Goal: Navigation & Orientation: Find specific page/section

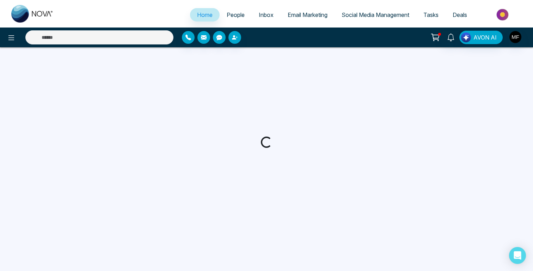
select select "*"
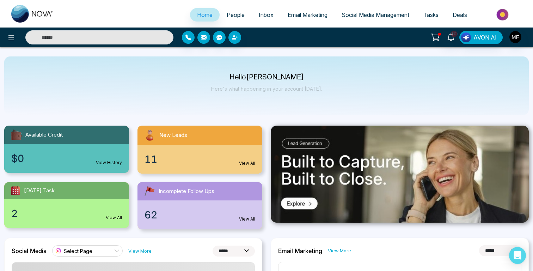
click at [258, 77] on p "Hello [PERSON_NAME]" at bounding box center [266, 77] width 111 height 6
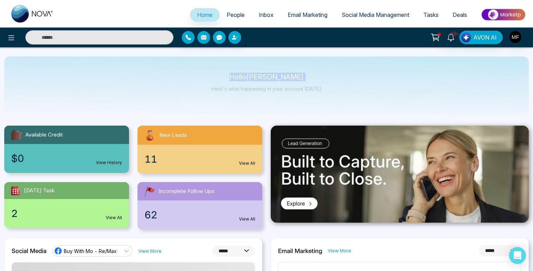
click at [258, 77] on p "Hello [PERSON_NAME]" at bounding box center [266, 77] width 111 height 6
click at [258, 90] on p "Here's what happening in your account [DATE]." at bounding box center [266, 89] width 111 height 6
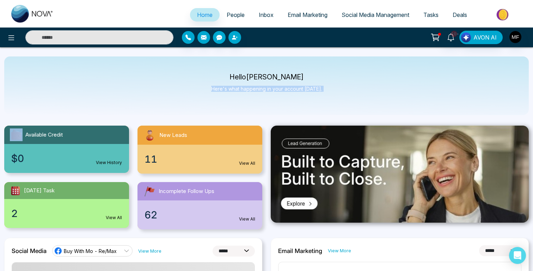
click at [258, 90] on p "Here's what happening in your account [DATE]." at bounding box center [266, 89] width 111 height 6
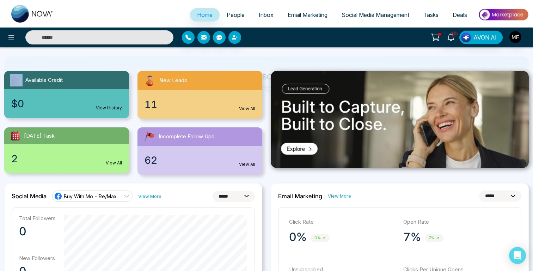
scroll to position [57, 0]
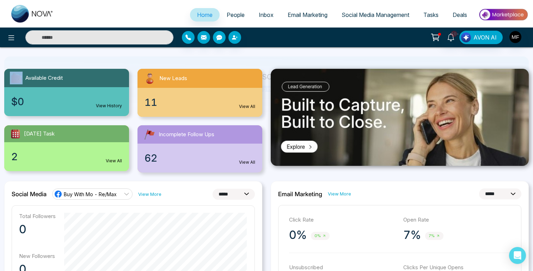
click at [265, 105] on link "New Leads 11 View All" at bounding box center [199, 93] width 133 height 48
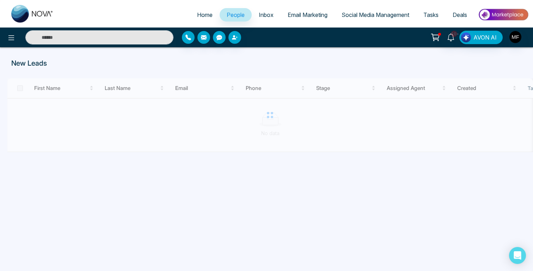
click at [33, 15] on img at bounding box center [32, 14] width 42 height 18
select select "*"
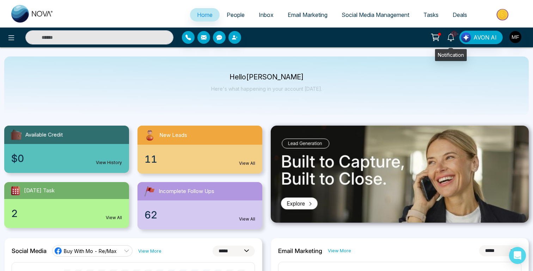
click at [437, 39] on icon at bounding box center [436, 37] width 10 height 10
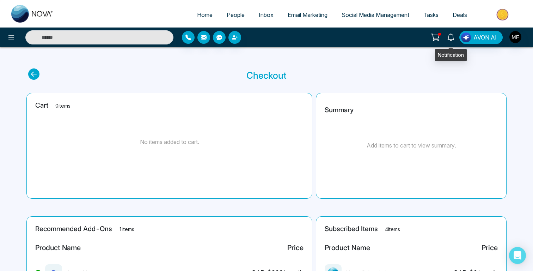
click at [453, 40] on icon at bounding box center [451, 38] width 8 height 8
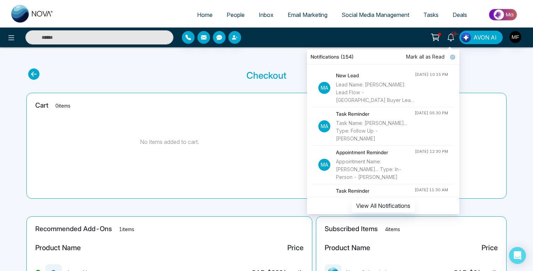
click at [17, 11] on img at bounding box center [32, 14] width 42 height 18
select select "*"
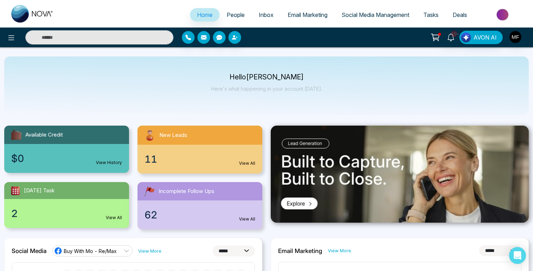
click at [274, 78] on p "Hello [PERSON_NAME]" at bounding box center [266, 77] width 111 height 6
click at [454, 42] on link "10+" at bounding box center [451, 37] width 17 height 12
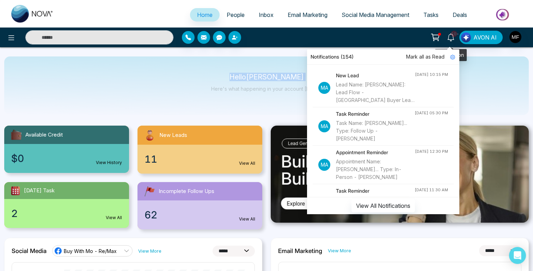
click at [438, 39] on icon at bounding box center [435, 36] width 7 height 5
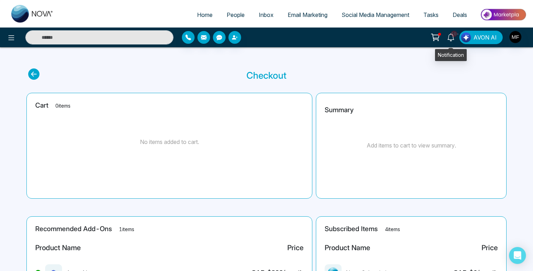
click at [451, 38] on icon at bounding box center [451, 38] width 8 height 8
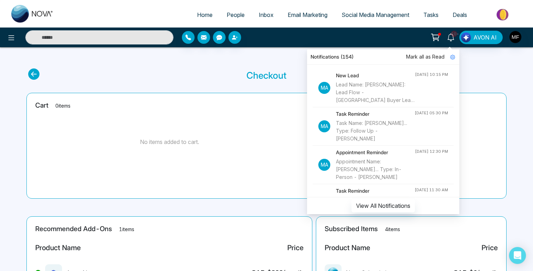
click at [36, 15] on img at bounding box center [32, 14] width 42 height 18
select select "*"
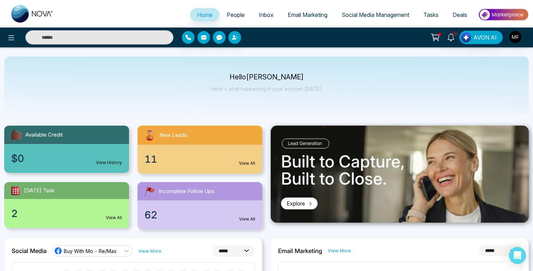
click at [264, 109] on div "Hello [PERSON_NAME] Here's what happening in your account [DATE]." at bounding box center [266, 85] width 525 height 59
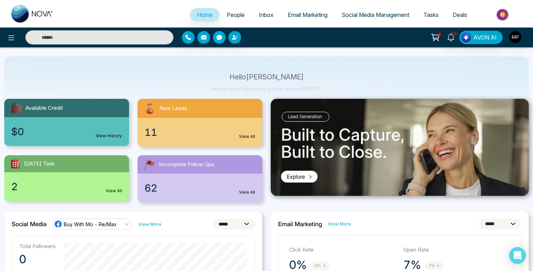
scroll to position [28, 0]
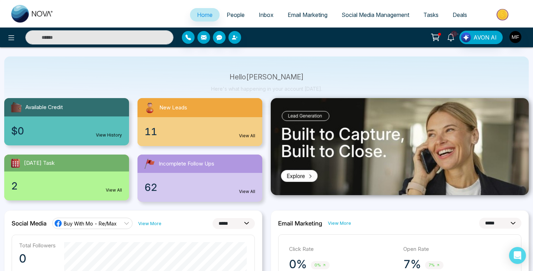
click at [446, 37] on link "10+" at bounding box center [451, 37] width 17 height 12
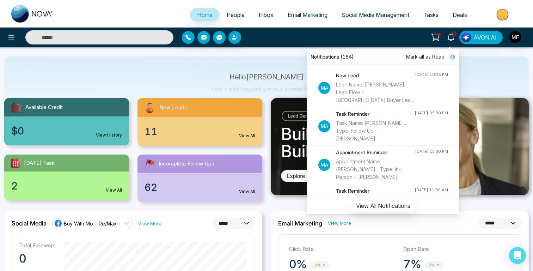
click at [235, 82] on div "Hello [PERSON_NAME] Here's what happening in your account [DATE]." at bounding box center [266, 85] width 111 height 23
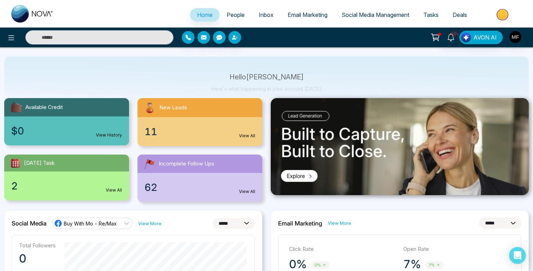
click at [450, 44] on div "10+ Notifications (154) [PERSON_NAME] all as Read Ma New Lead Lead Name: [PERSO…" at bounding box center [451, 37] width 17 height 13
click at [453, 40] on icon at bounding box center [451, 38] width 8 height 8
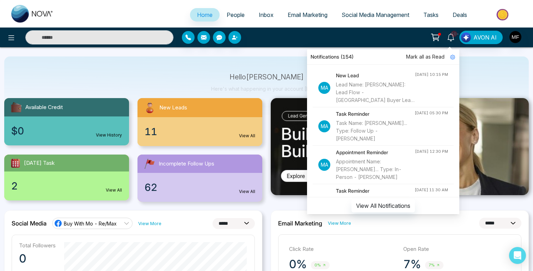
click at [435, 34] on icon at bounding box center [436, 37] width 10 height 10
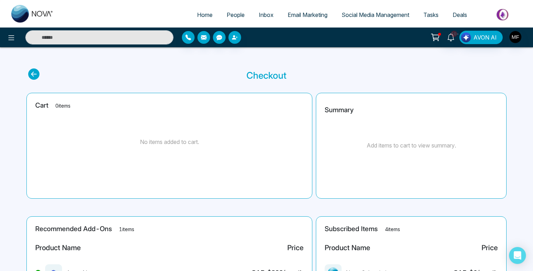
click at [26, 13] on img at bounding box center [32, 14] width 42 height 18
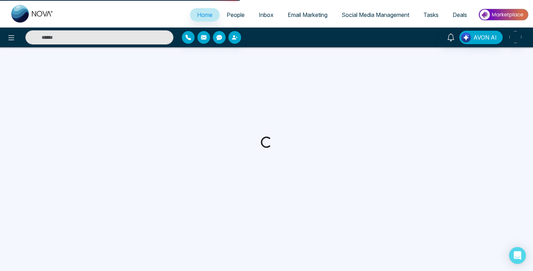
select select "*"
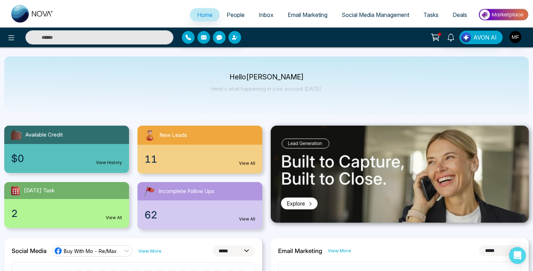
click at [271, 103] on div "Hello [PERSON_NAME] Here's what happening in your account [DATE]." at bounding box center [266, 85] width 525 height 59
click at [263, 79] on p "Hello [PERSON_NAME]" at bounding box center [266, 77] width 111 height 6
click at [263, 88] on p "Here's what happening in your account [DATE]." at bounding box center [266, 89] width 111 height 6
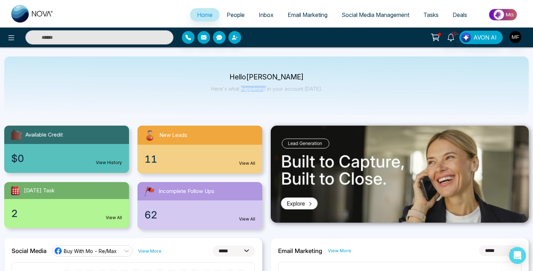
click at [263, 88] on p "Here's what happening in your account [DATE]." at bounding box center [266, 89] width 111 height 6
click at [265, 77] on p "Hello [PERSON_NAME]" at bounding box center [266, 77] width 111 height 6
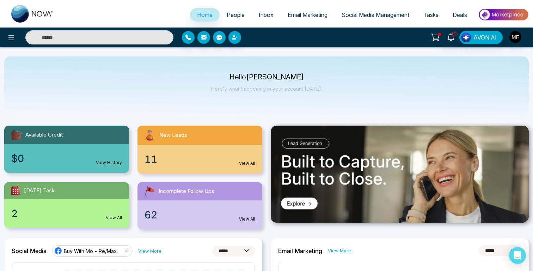
click at [244, 77] on p "Hello [PERSON_NAME]" at bounding box center [266, 77] width 111 height 6
click at [272, 78] on p "Hello [PERSON_NAME]" at bounding box center [266, 77] width 111 height 6
click at [268, 76] on p "Hello [PERSON_NAME]" at bounding box center [266, 77] width 111 height 6
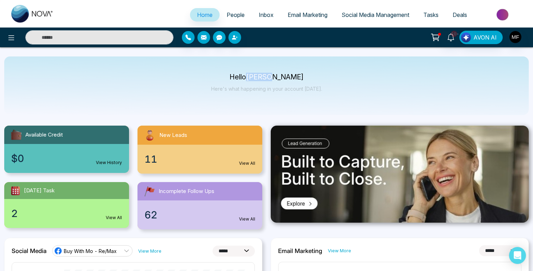
click at [268, 76] on p "Hello [PERSON_NAME]" at bounding box center [266, 77] width 111 height 6
click at [292, 80] on p "Hello [PERSON_NAME]" at bounding box center [266, 77] width 111 height 6
click at [290, 77] on p "Hello [PERSON_NAME]" at bounding box center [266, 77] width 111 height 6
click at [280, 90] on p "Here's what happening in your account [DATE]." at bounding box center [266, 89] width 111 height 6
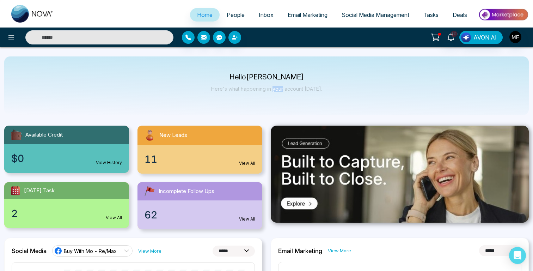
click at [280, 90] on p "Here's what happening in your account [DATE]." at bounding box center [266, 89] width 111 height 6
click at [295, 89] on p "Here's what happening in your account [DATE]." at bounding box center [266, 89] width 111 height 6
click at [308, 90] on p "Here's what happening in your account [DATE]." at bounding box center [266, 89] width 111 height 6
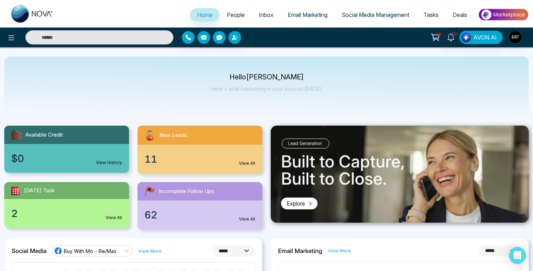
click at [270, 90] on p "Here's what happening in your account [DATE]." at bounding box center [266, 89] width 111 height 6
click at [259, 90] on p "Here's what happening in your account [DATE]." at bounding box center [266, 89] width 111 height 6
click at [269, 89] on p "Here's what happening in your account [DATE]." at bounding box center [266, 89] width 111 height 6
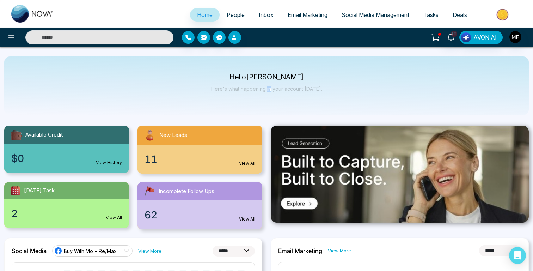
click at [269, 89] on p "Here's what happening in your account [DATE]." at bounding box center [266, 89] width 111 height 6
click at [260, 89] on p "Here's what happening in your account [DATE]." at bounding box center [266, 89] width 111 height 6
click at [265, 110] on div "Hello [PERSON_NAME] Here's what happening in your account [DATE]." at bounding box center [266, 85] width 525 height 59
